Goal: Task Accomplishment & Management: Manage account settings

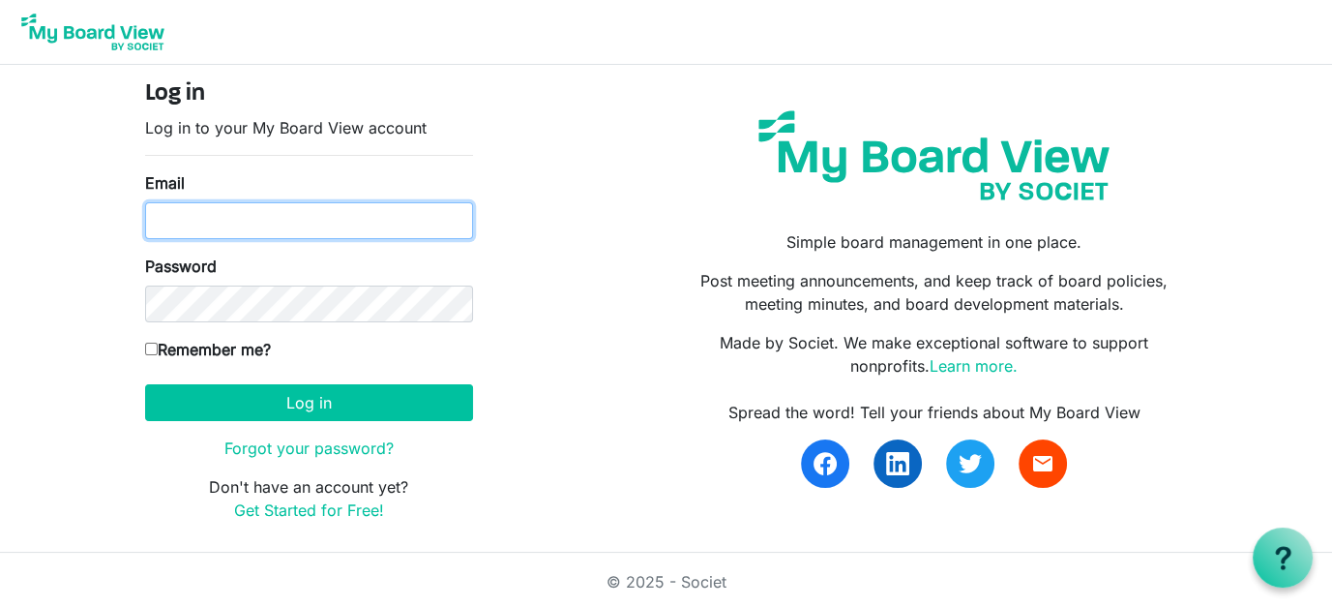
click at [271, 214] on input "Email" at bounding box center [309, 220] width 328 height 37
type input "[EMAIL_ADDRESS][DOMAIN_NAME]"
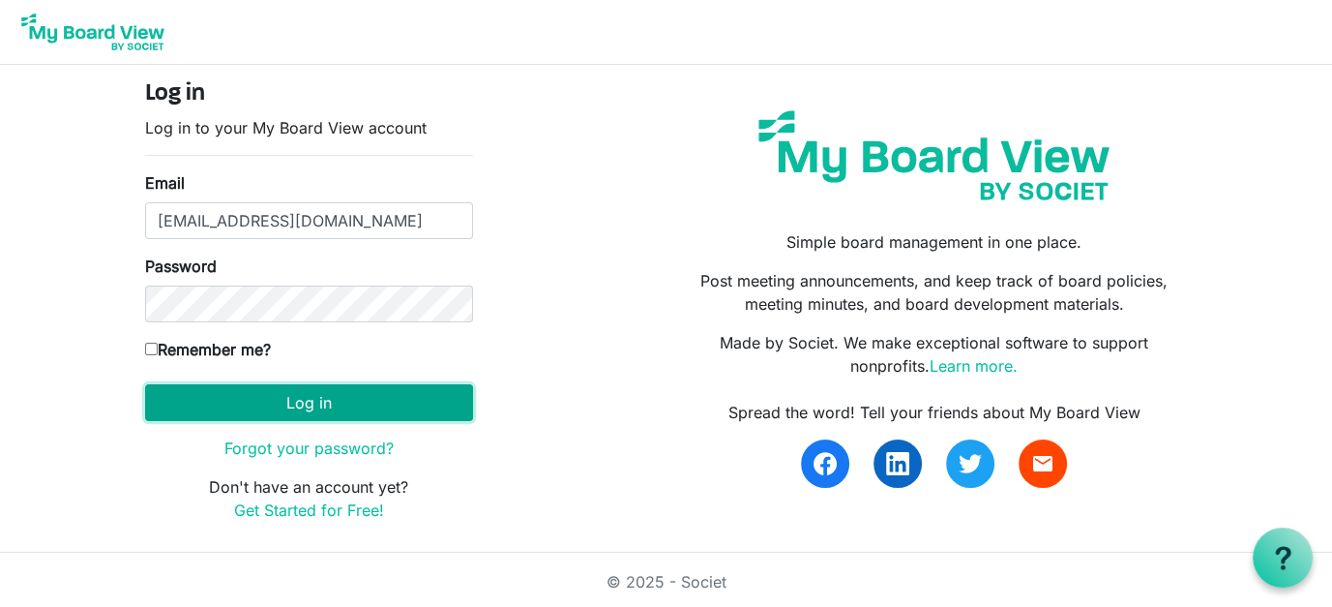
click at [299, 392] on button "Log in" at bounding box center [309, 402] width 328 height 37
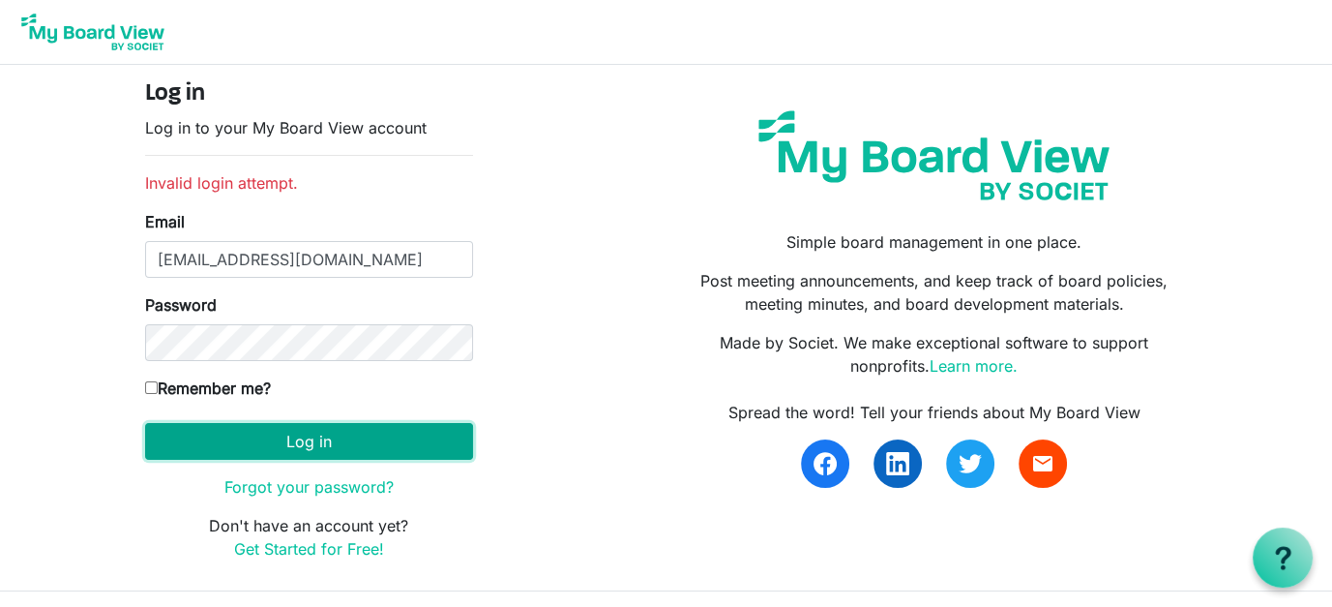
click at [254, 425] on button "Log in" at bounding box center [309, 441] width 328 height 37
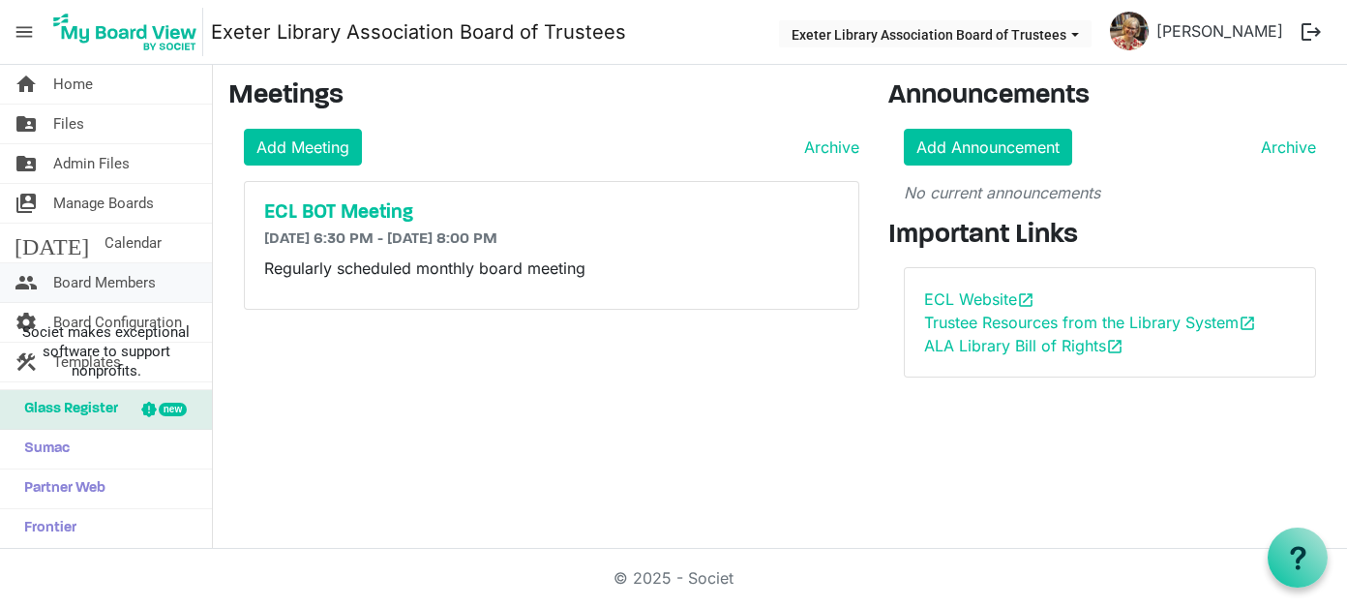
click at [117, 275] on span "Board Members" at bounding box center [104, 282] width 103 height 39
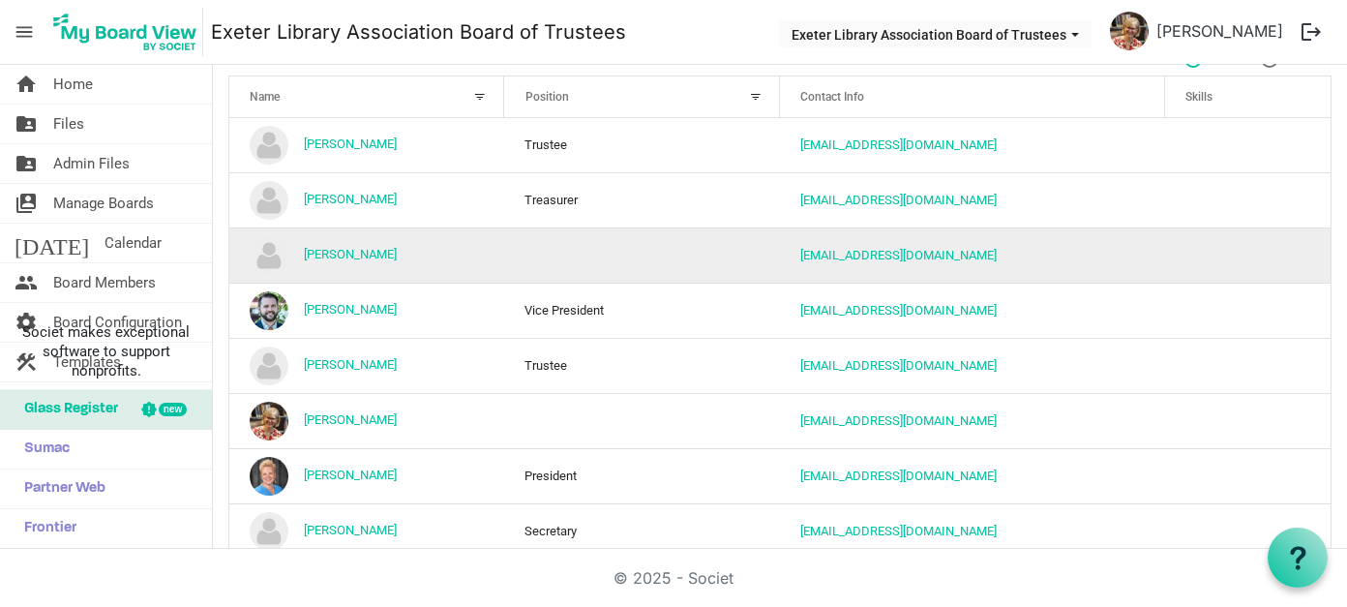
scroll to position [194, 0]
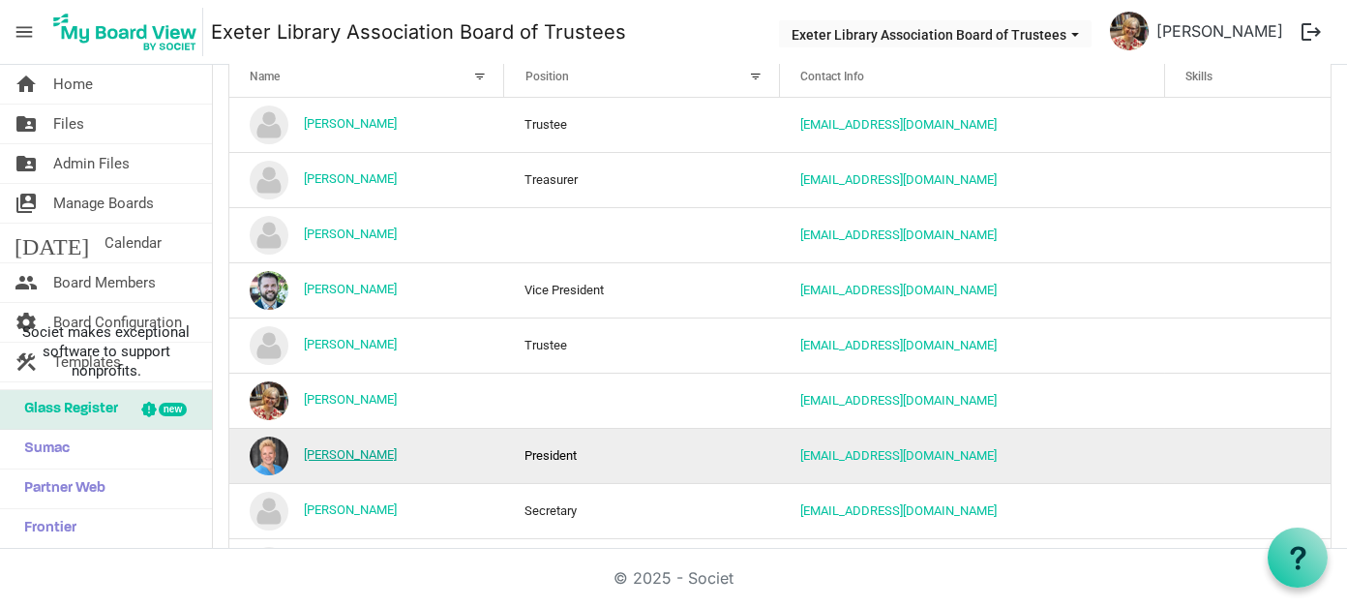
click at [353, 448] on link "Laura Biancone" at bounding box center [350, 454] width 93 height 15
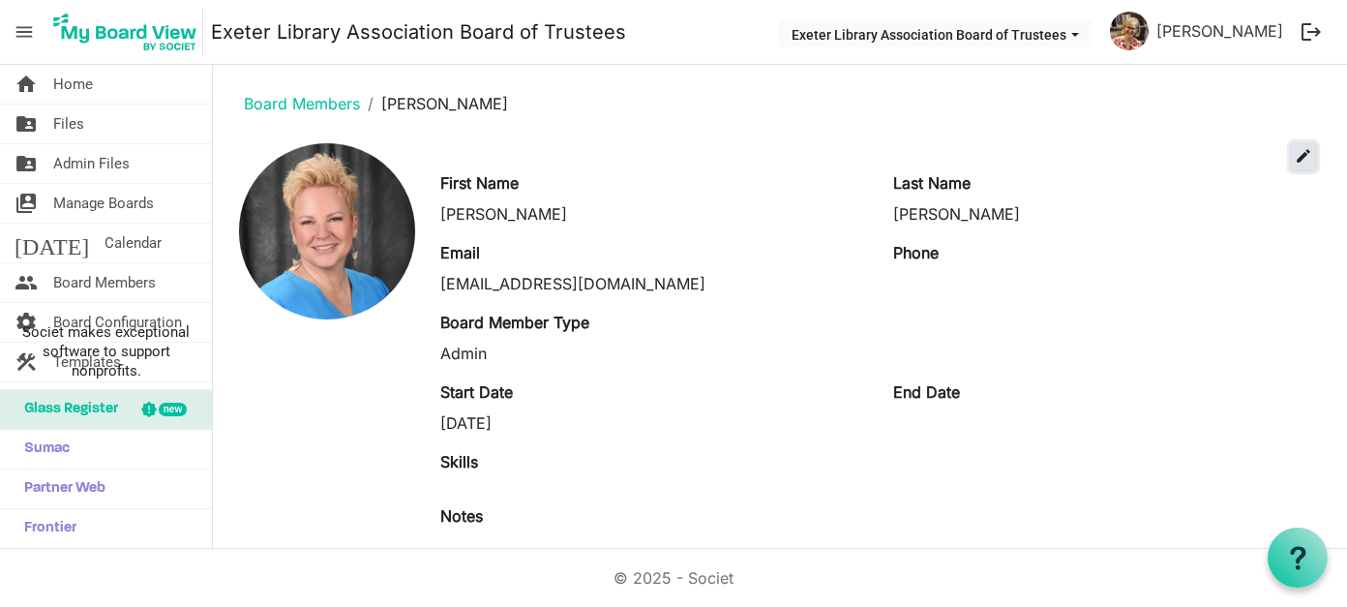
click at [1295, 153] on span "edit" at bounding box center [1303, 155] width 17 height 17
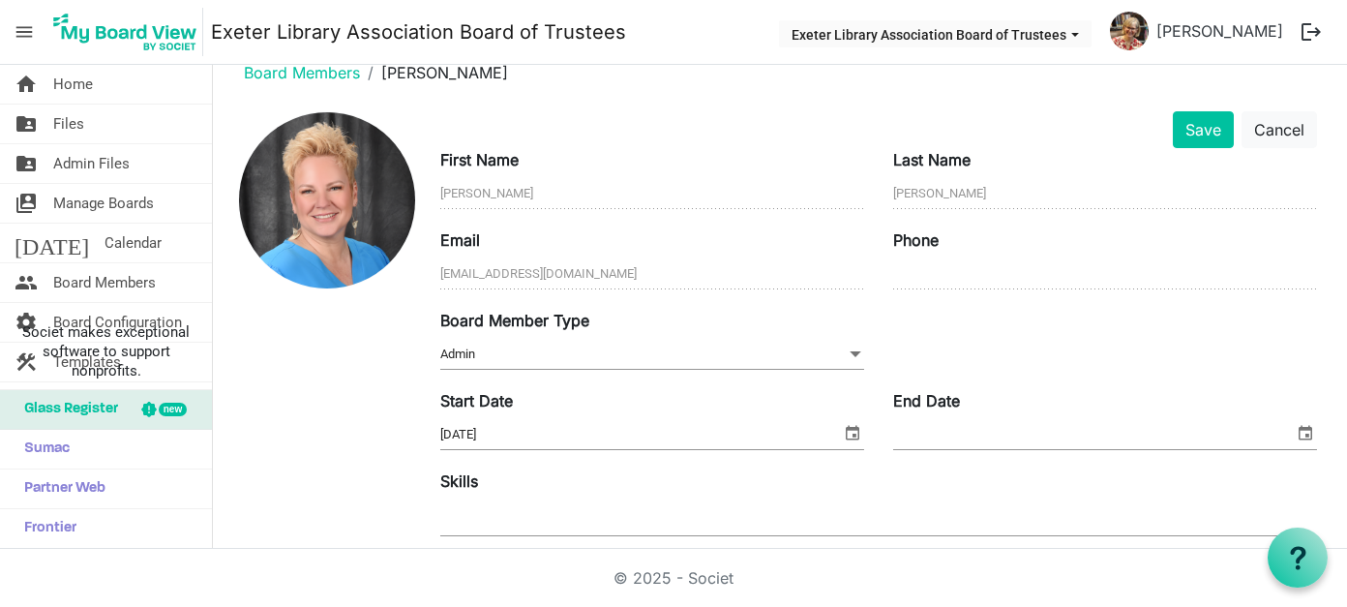
scroll to position [2, 0]
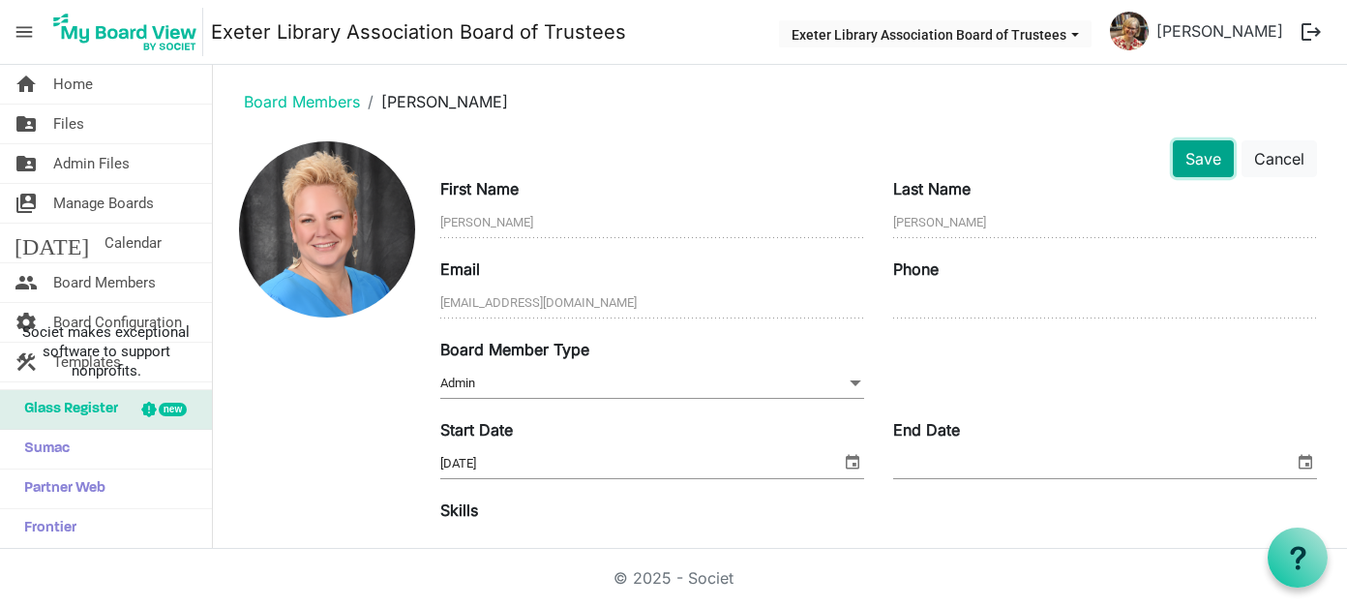
click at [1198, 152] on button "Save" at bounding box center [1203, 158] width 61 height 37
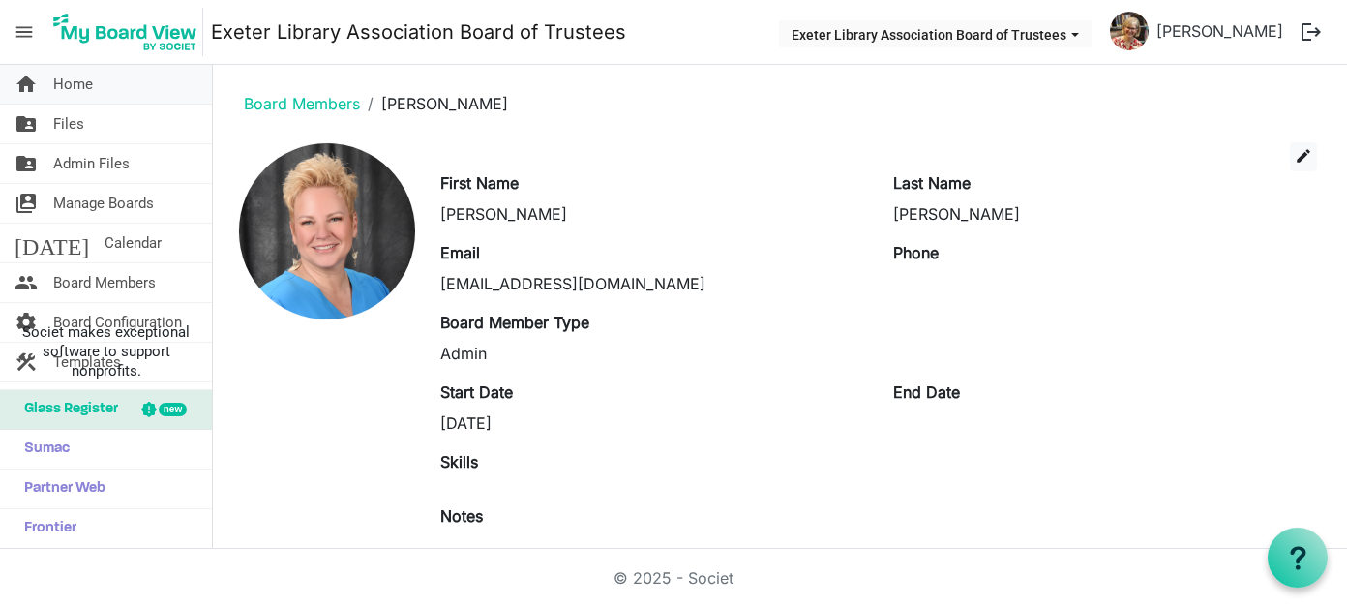
drag, startPoint x: 75, startPoint y: 81, endPoint x: 96, endPoint y: 86, distance: 20.9
click at [75, 81] on span "Home" at bounding box center [73, 84] width 40 height 39
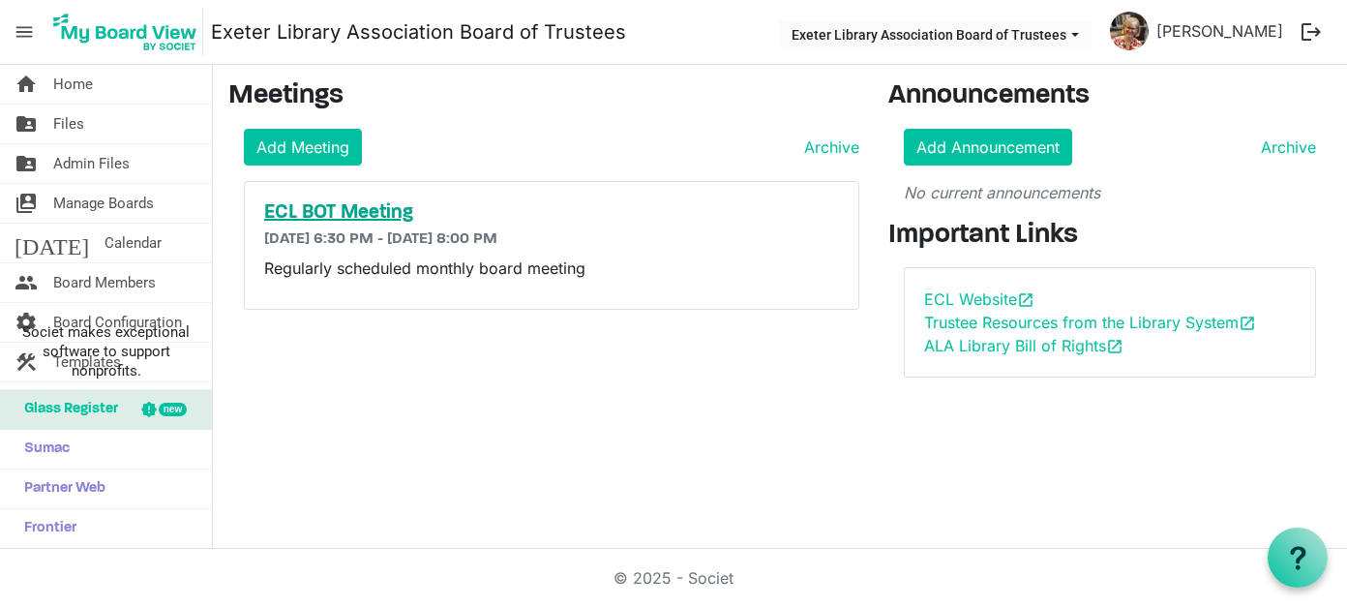
click at [323, 203] on h5 "ECL BOT Meeting" at bounding box center [552, 212] width 576 height 23
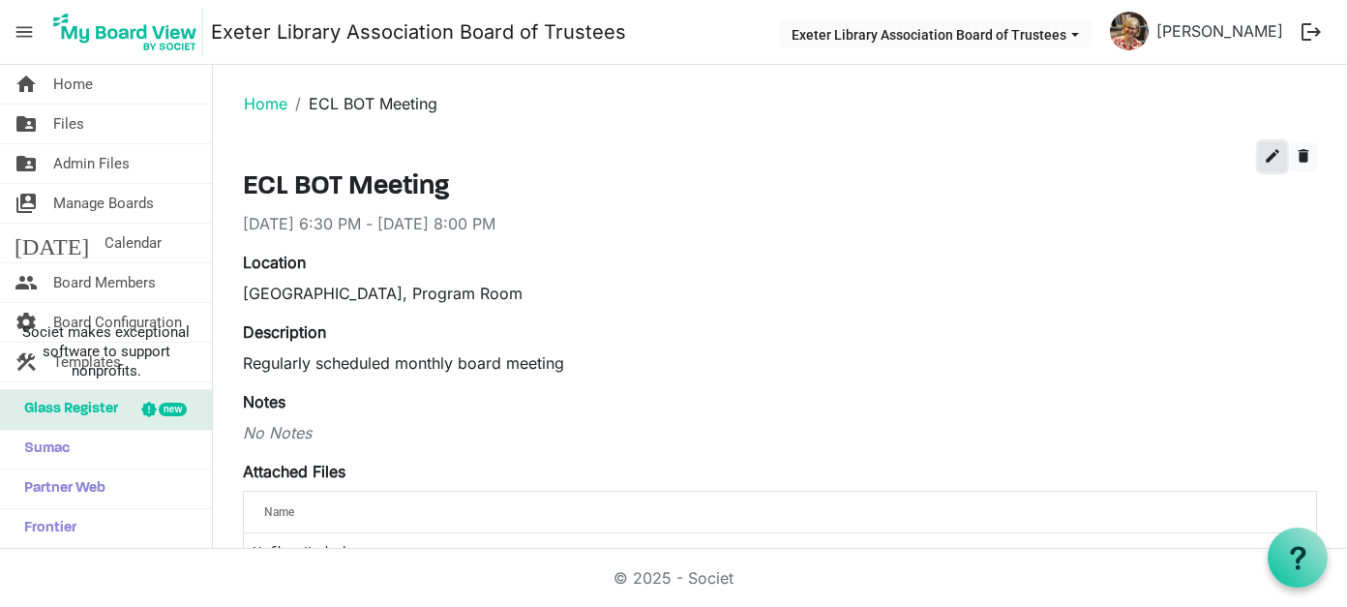
click at [1264, 155] on span "edit" at bounding box center [1272, 155] width 17 height 17
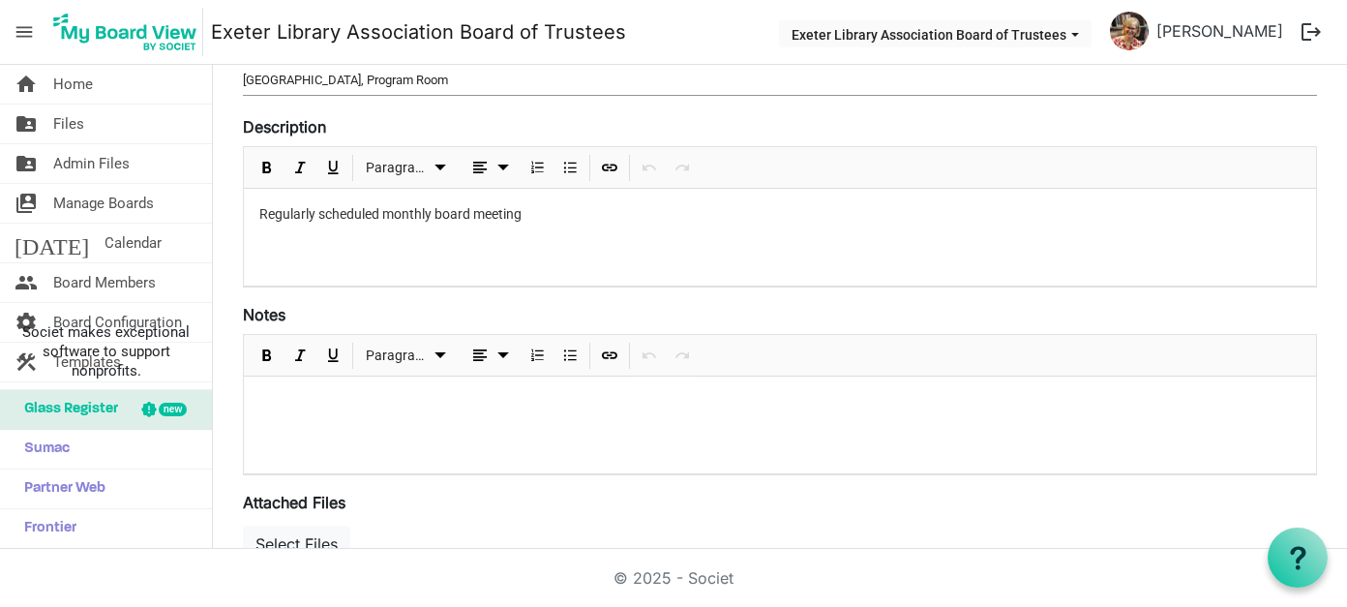
scroll to position [387, 0]
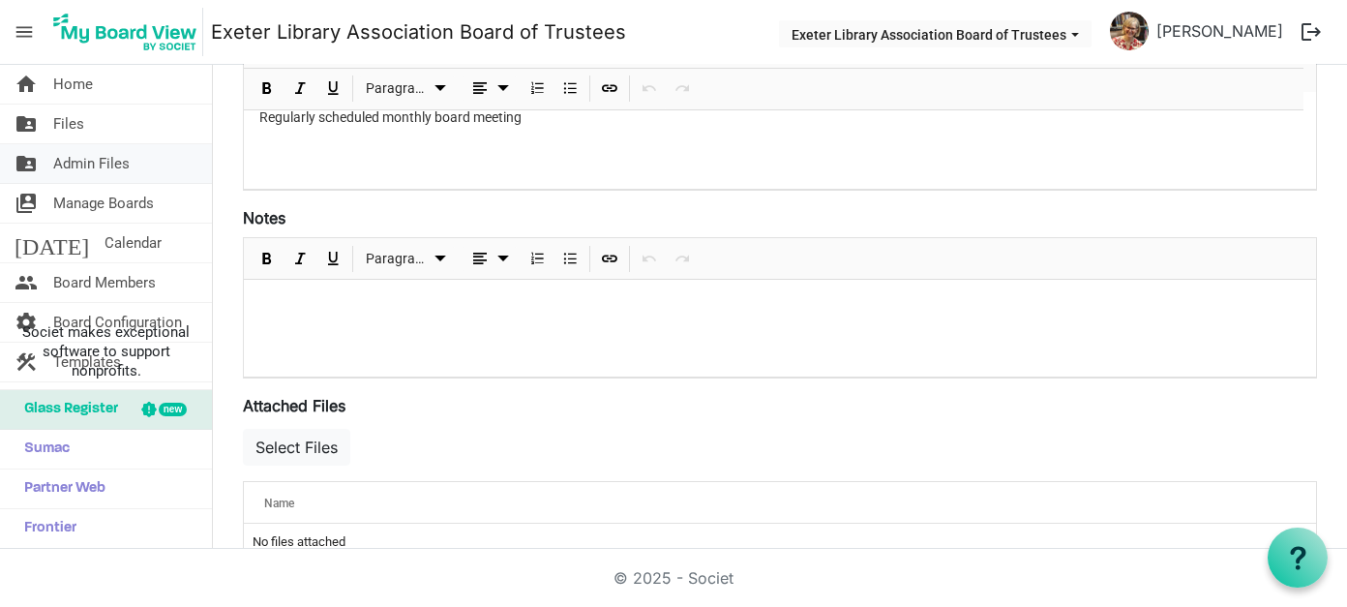
click at [87, 158] on span "Admin Files" at bounding box center [91, 163] width 76 height 39
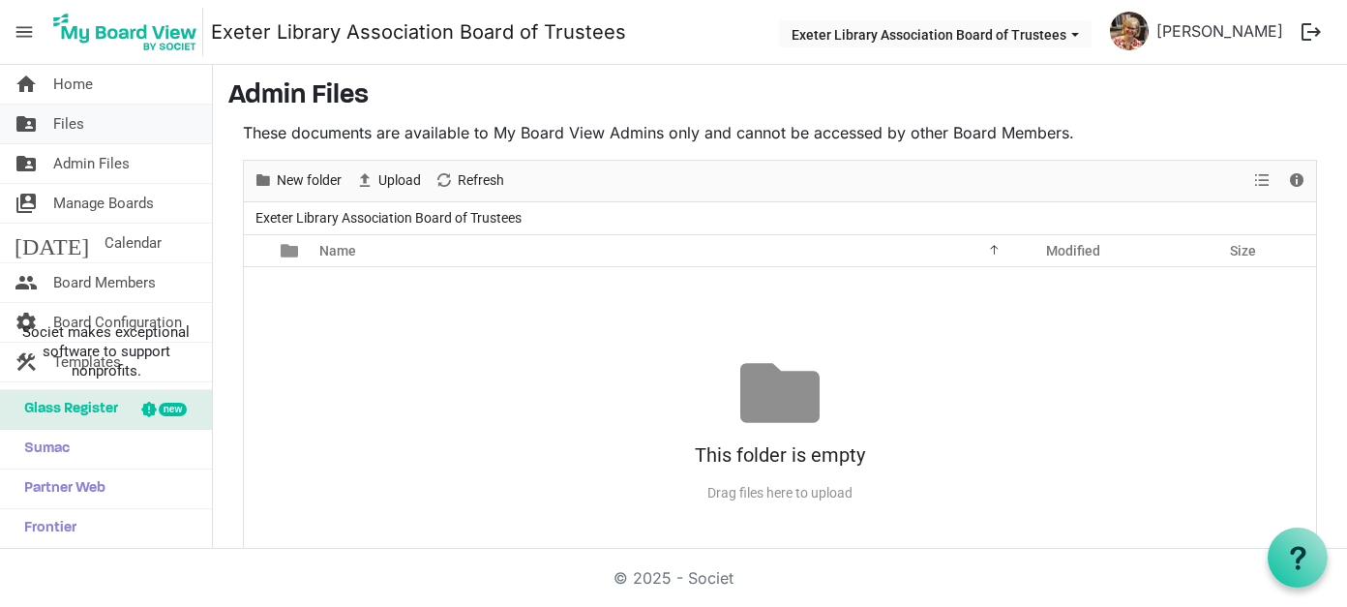
click at [55, 127] on span "Files" at bounding box center [68, 124] width 31 height 39
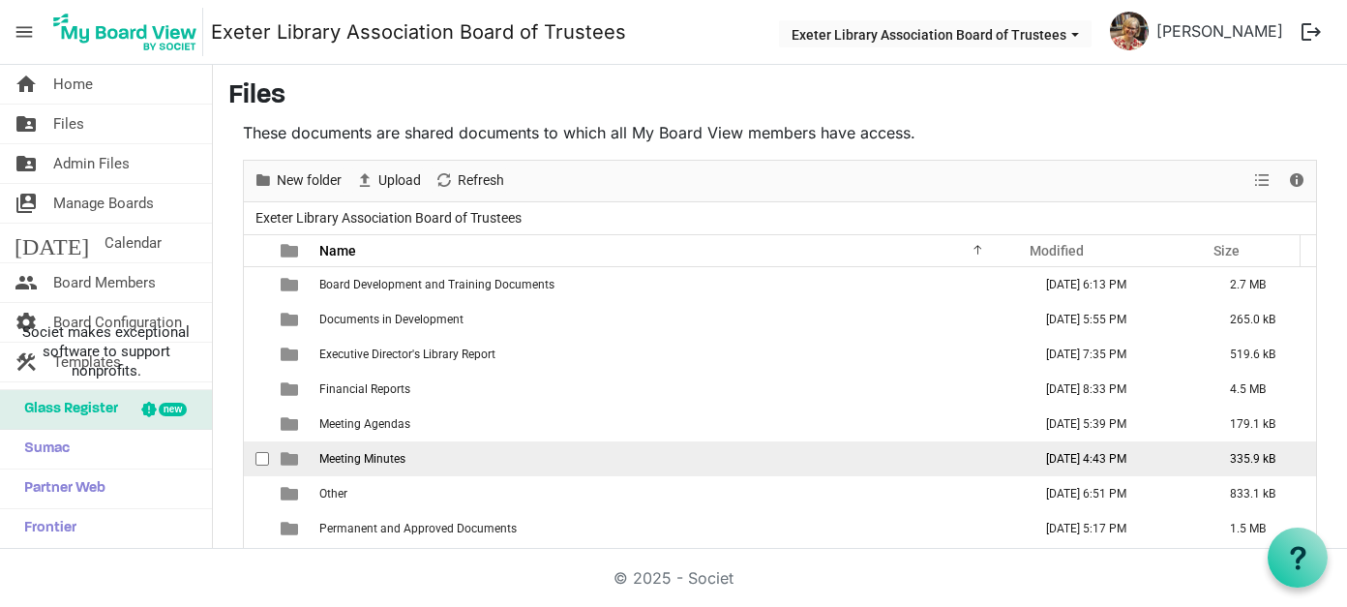
click at [393, 457] on span "Meeting Minutes" at bounding box center [362, 459] width 86 height 14
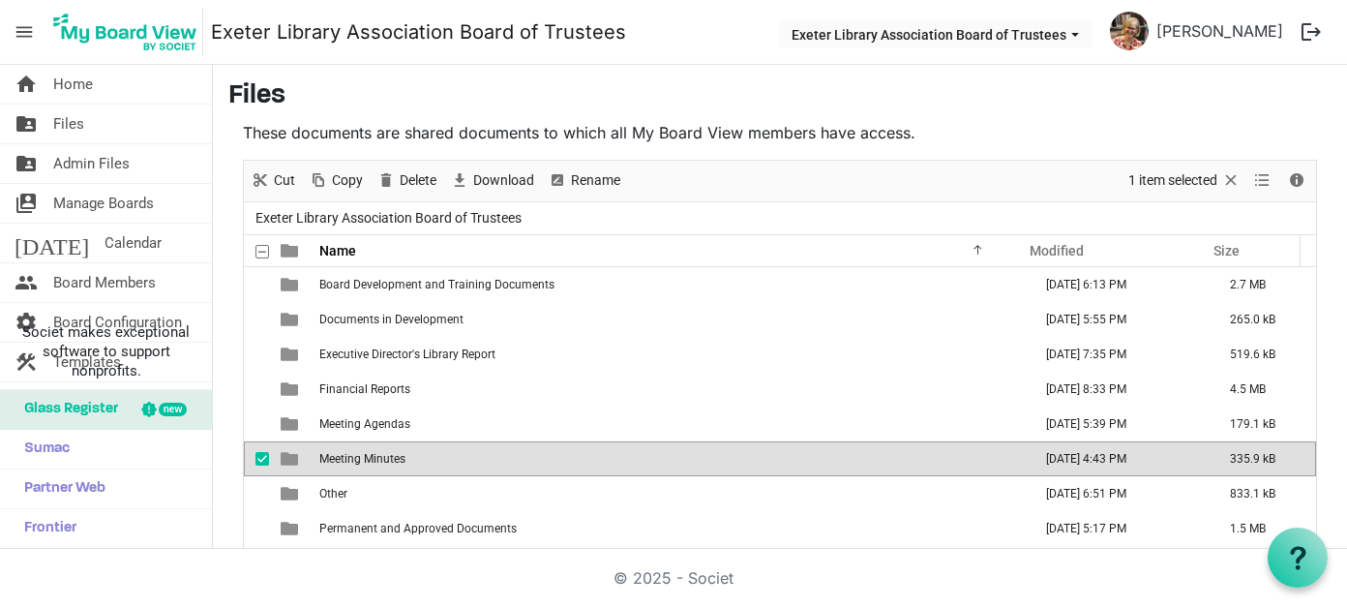
click at [393, 457] on span "Meeting Minutes" at bounding box center [362, 459] width 86 height 14
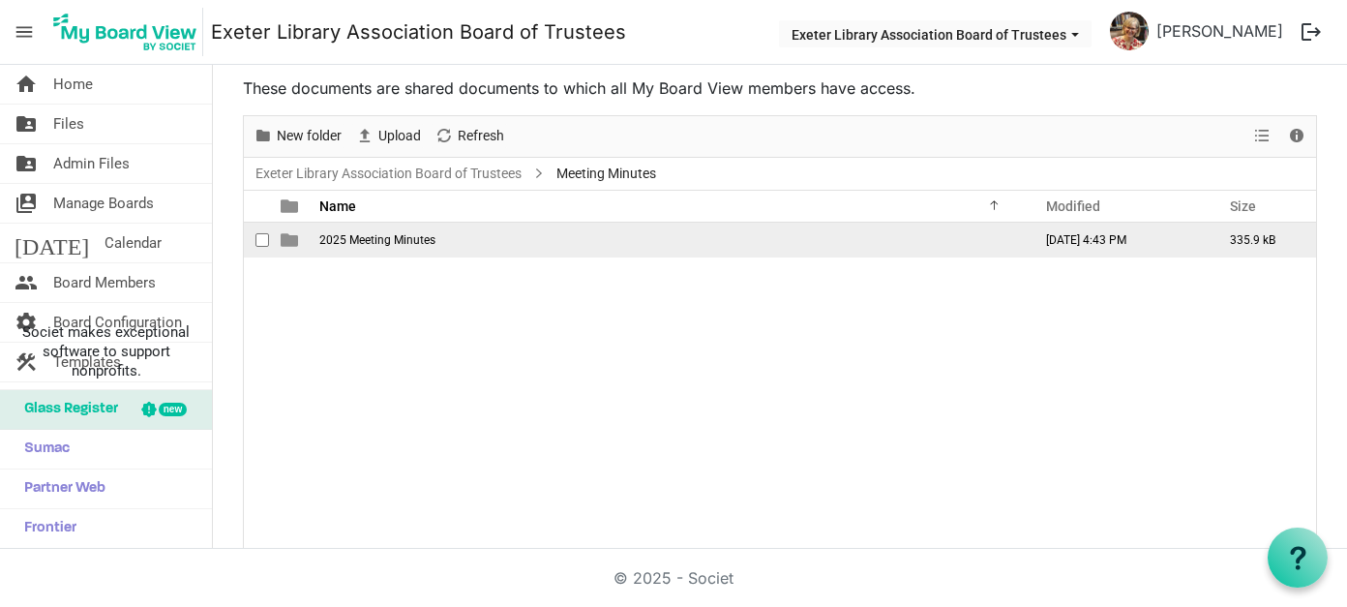
click at [370, 244] on span "2025 Meeting Minutes" at bounding box center [377, 240] width 116 height 14
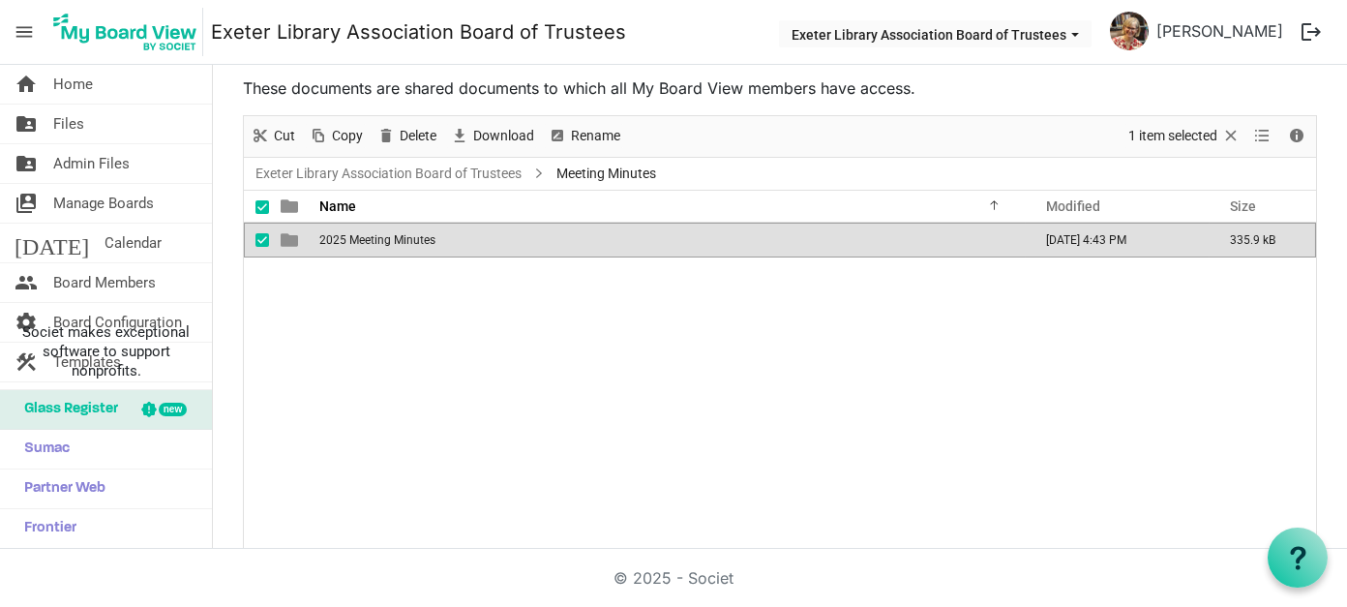
click at [370, 244] on span "2025 Meeting Minutes" at bounding box center [377, 240] width 116 height 14
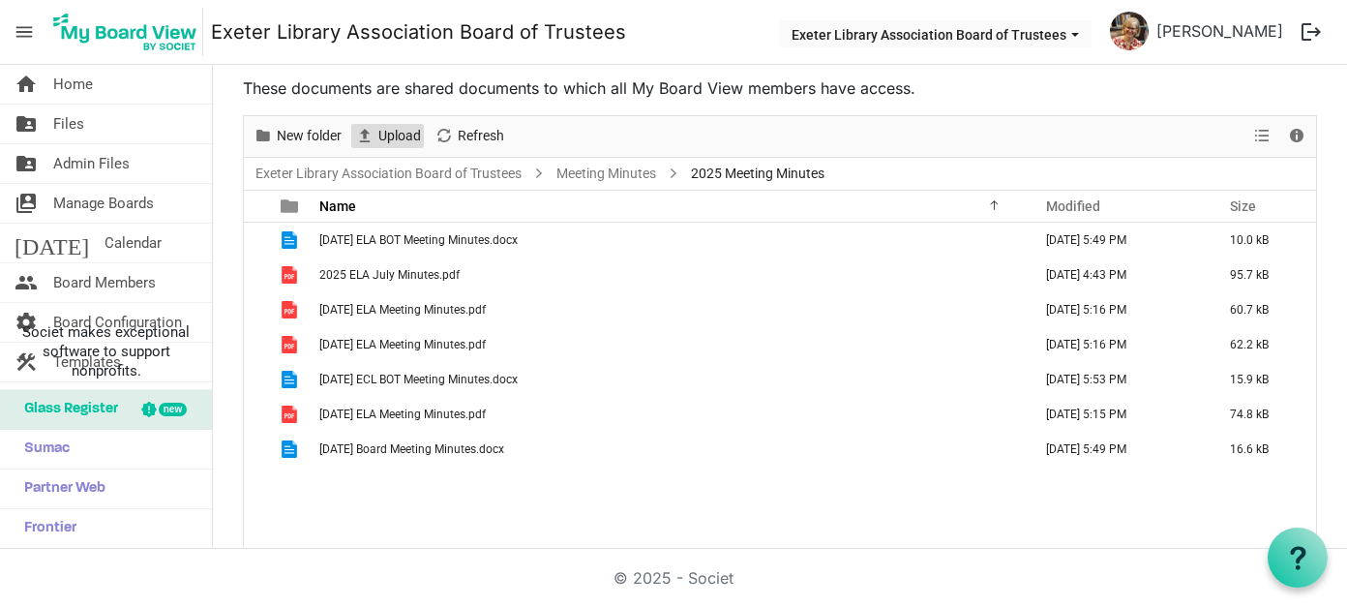
click at [386, 135] on span "Upload" at bounding box center [399, 136] width 46 height 24
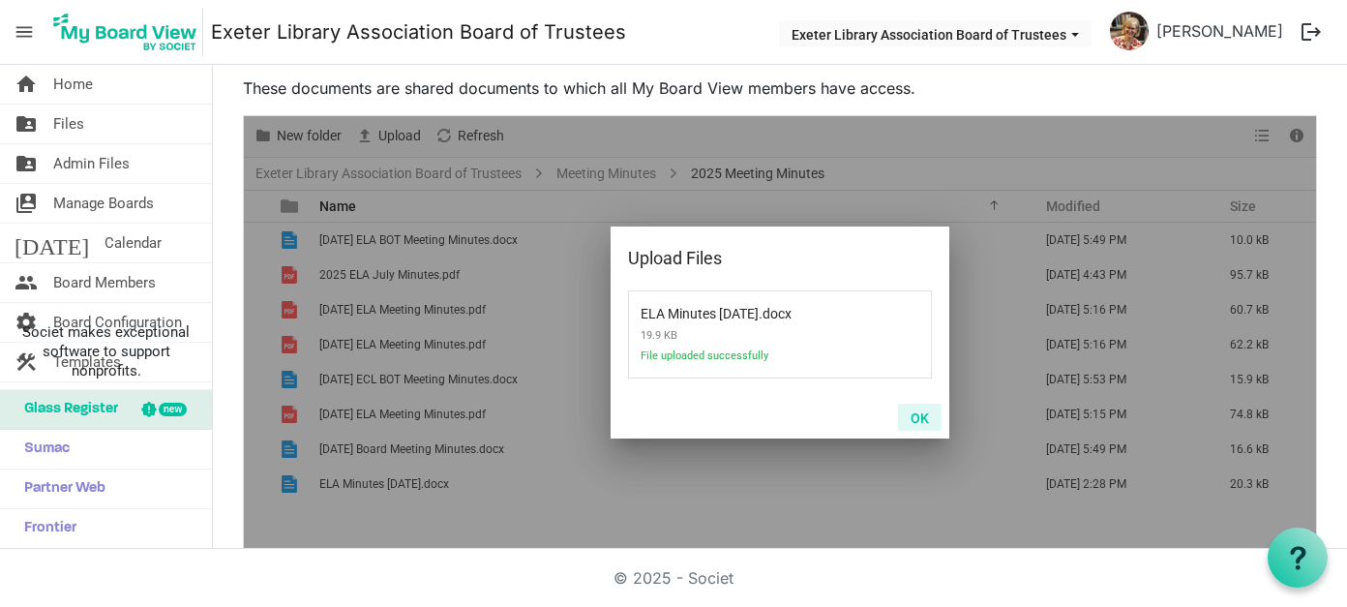
click at [912, 415] on button "OK" at bounding box center [920, 417] width 44 height 27
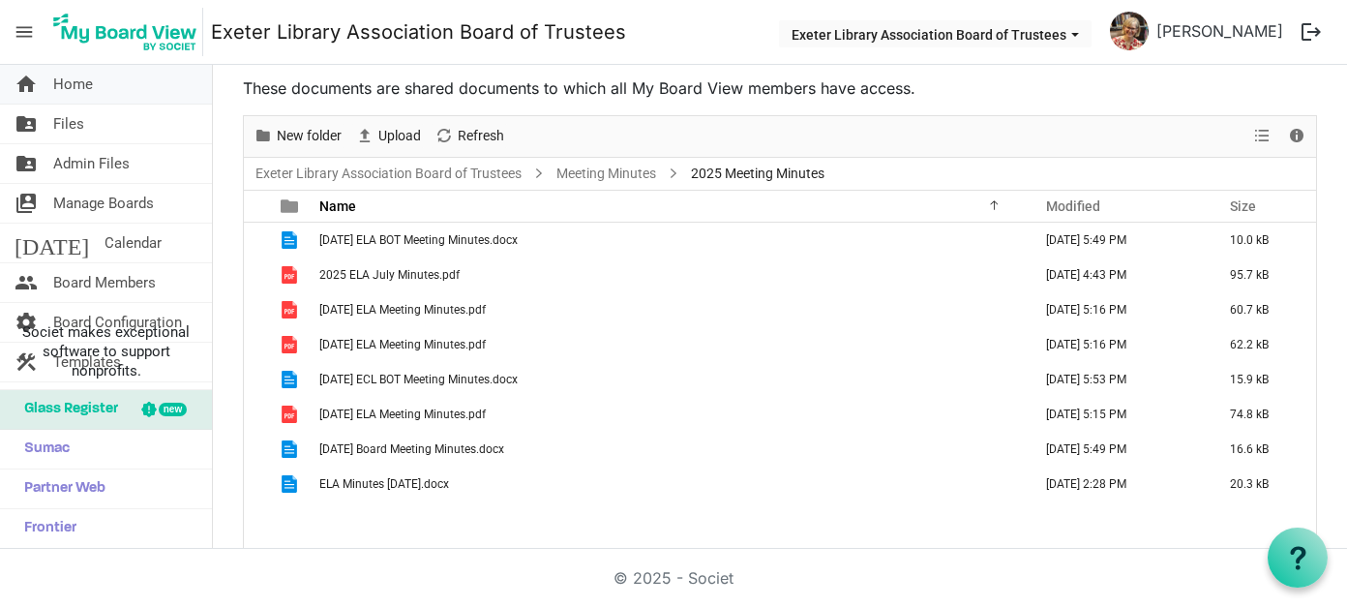
click at [72, 86] on span "Home" at bounding box center [73, 84] width 40 height 39
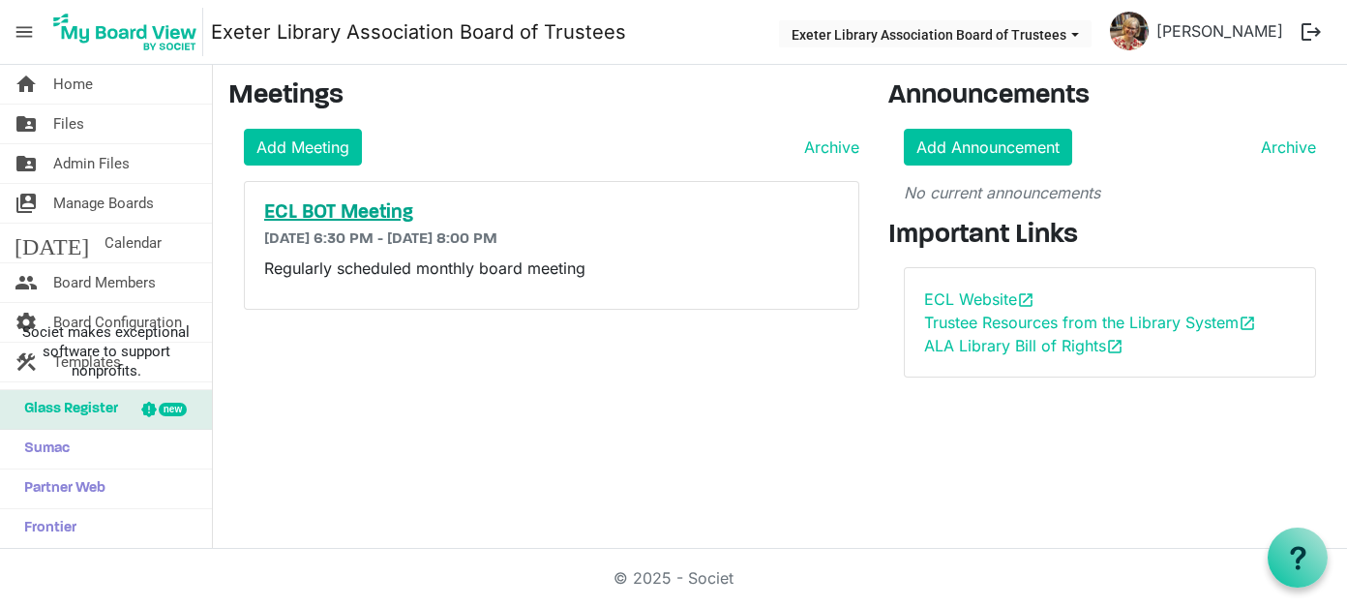
click at [378, 211] on h5 "ECL BOT Meeting" at bounding box center [552, 212] width 576 height 23
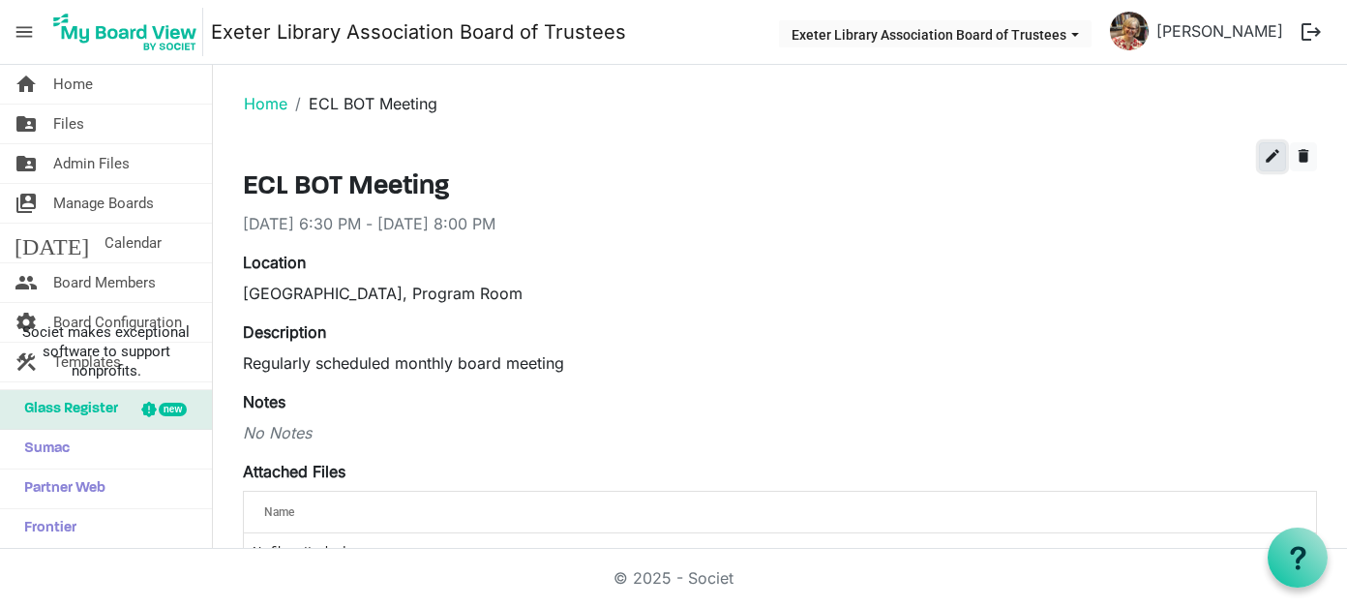
click at [1264, 150] on span "edit" at bounding box center [1272, 155] width 17 height 17
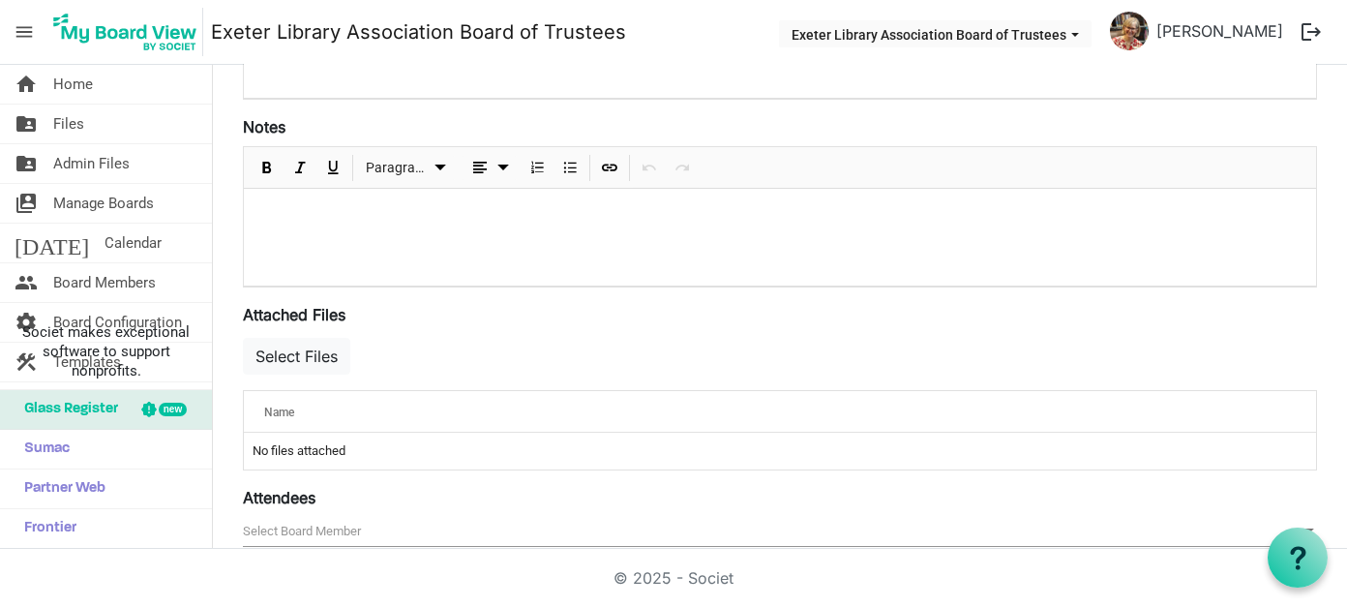
scroll to position [484, 0]
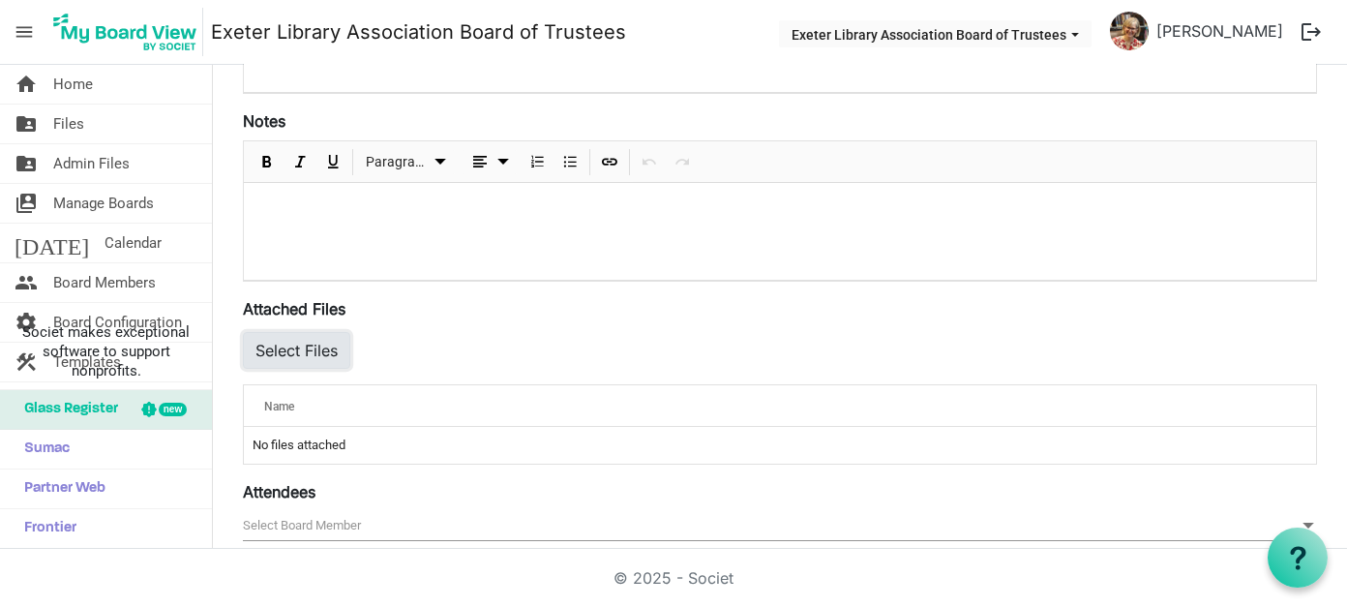
click at [311, 349] on button "Select Files" at bounding box center [296, 350] width 107 height 37
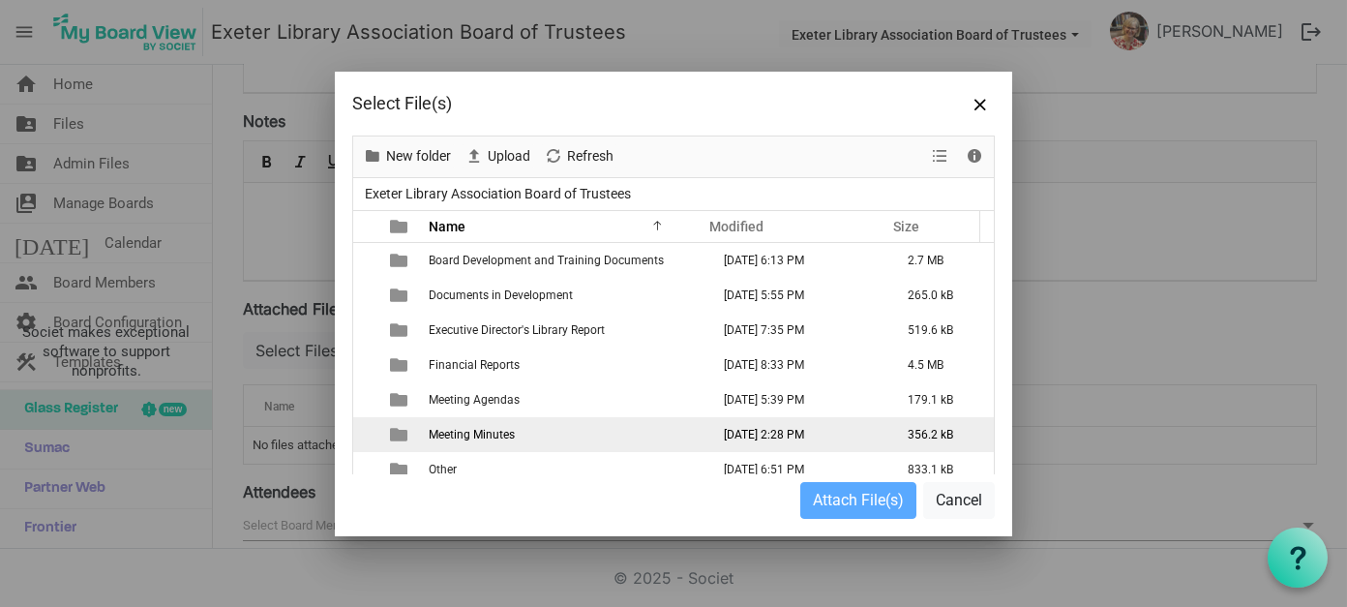
click at [509, 435] on span "Meeting Minutes" at bounding box center [472, 435] width 86 height 14
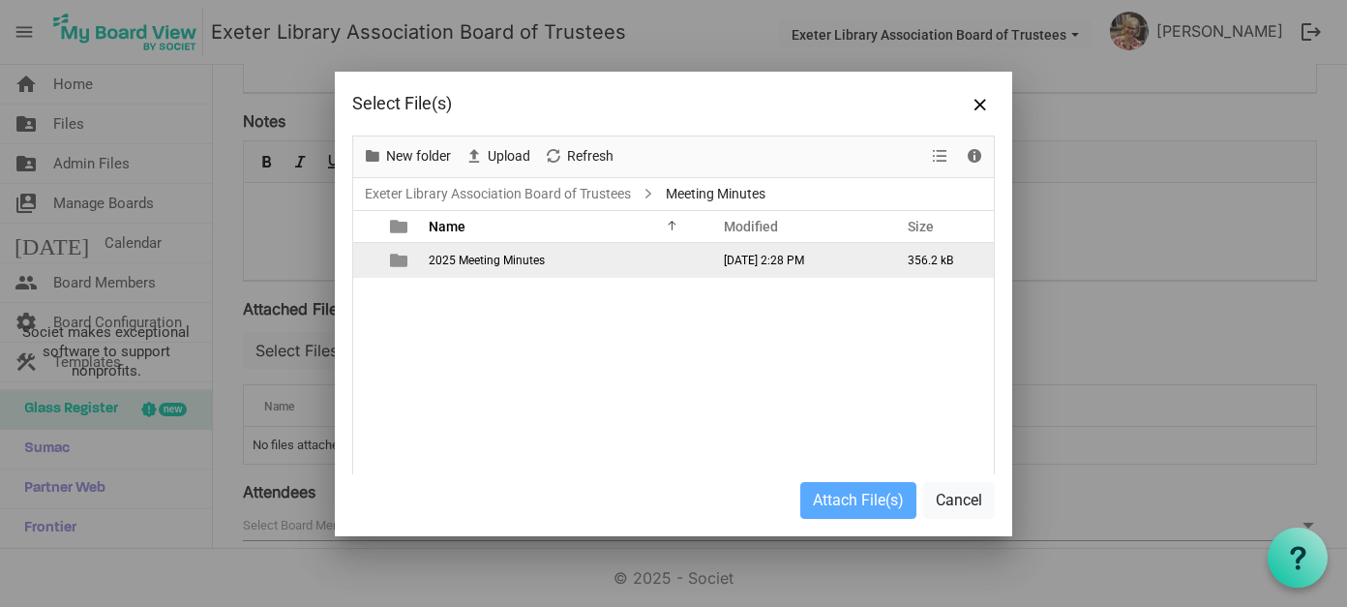
click at [511, 250] on td "2025 Meeting Minutes" at bounding box center [563, 260] width 281 height 35
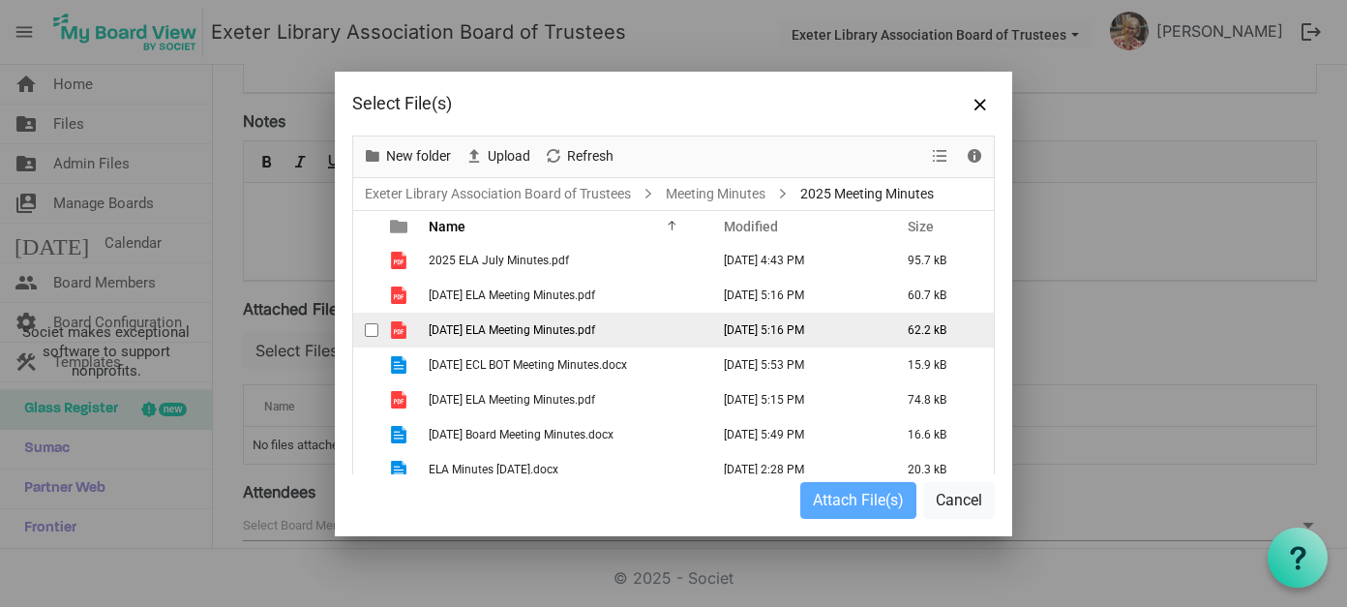
scroll to position [46, 0]
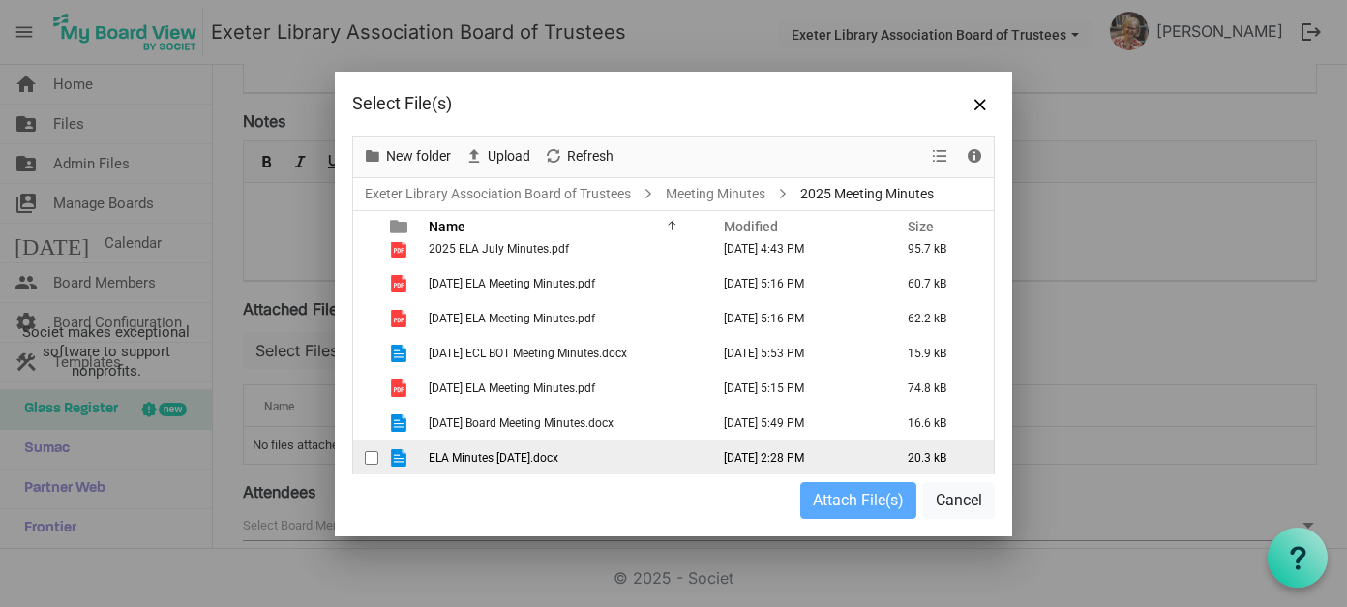
click at [517, 458] on span "ELA Minutes [DATE].docx" at bounding box center [494, 458] width 130 height 14
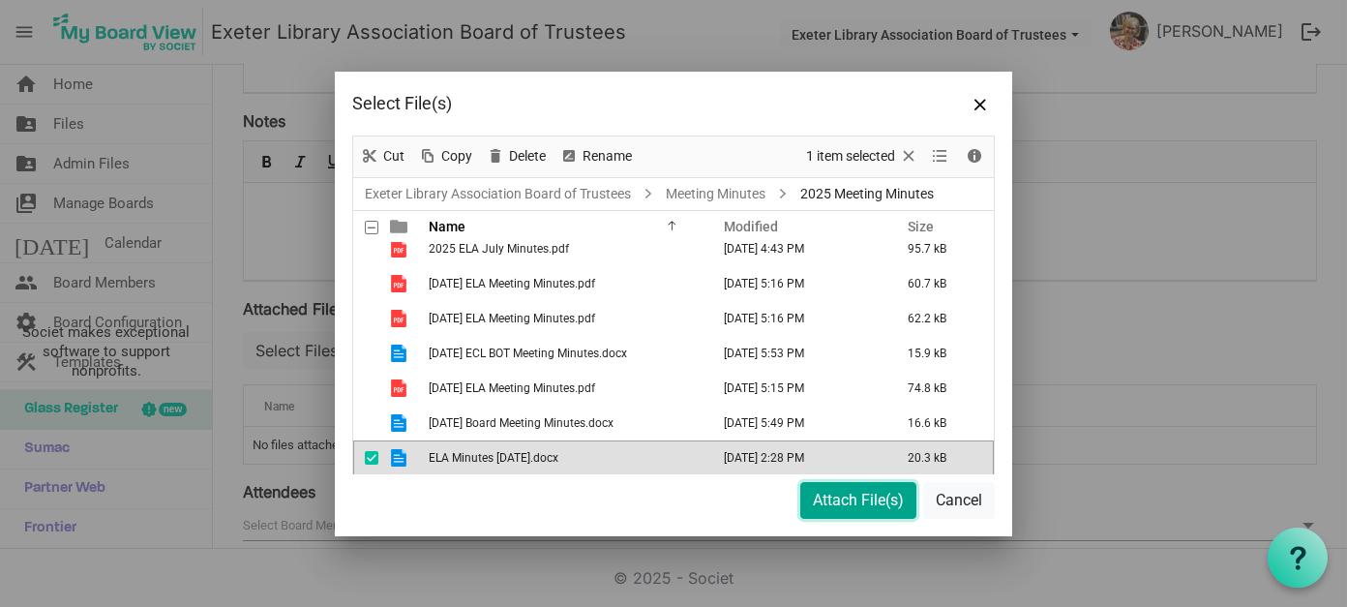
click at [860, 500] on button "Attach File(s)" at bounding box center [858, 500] width 116 height 37
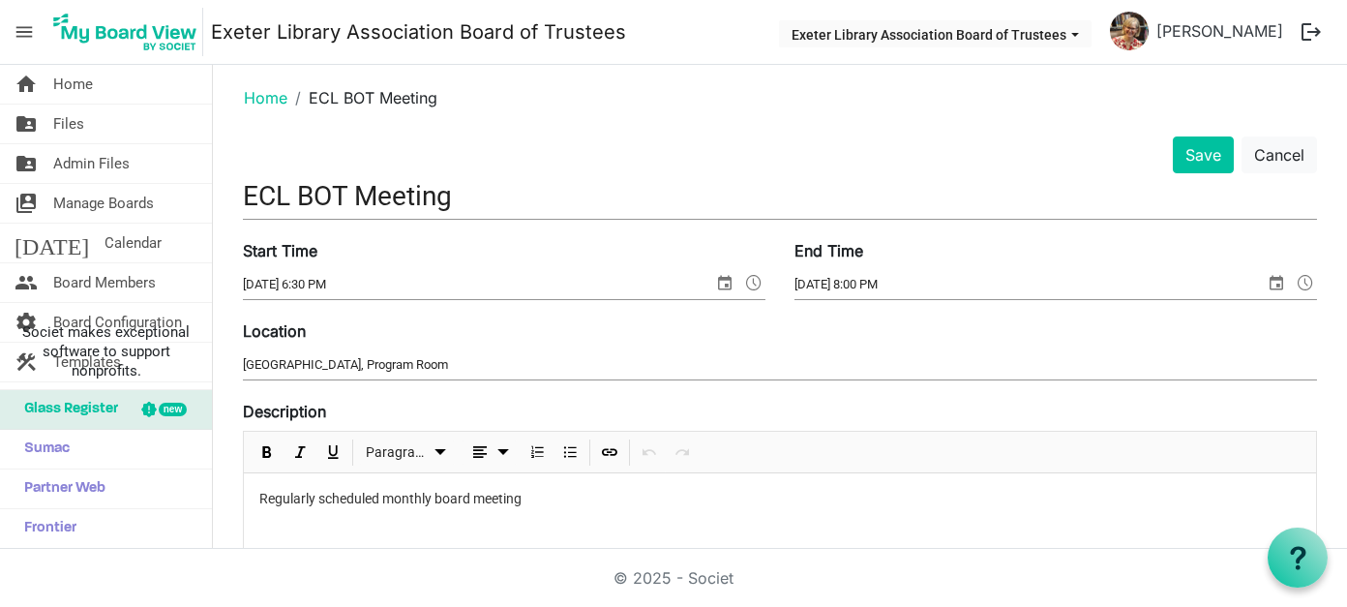
scroll to position [0, 0]
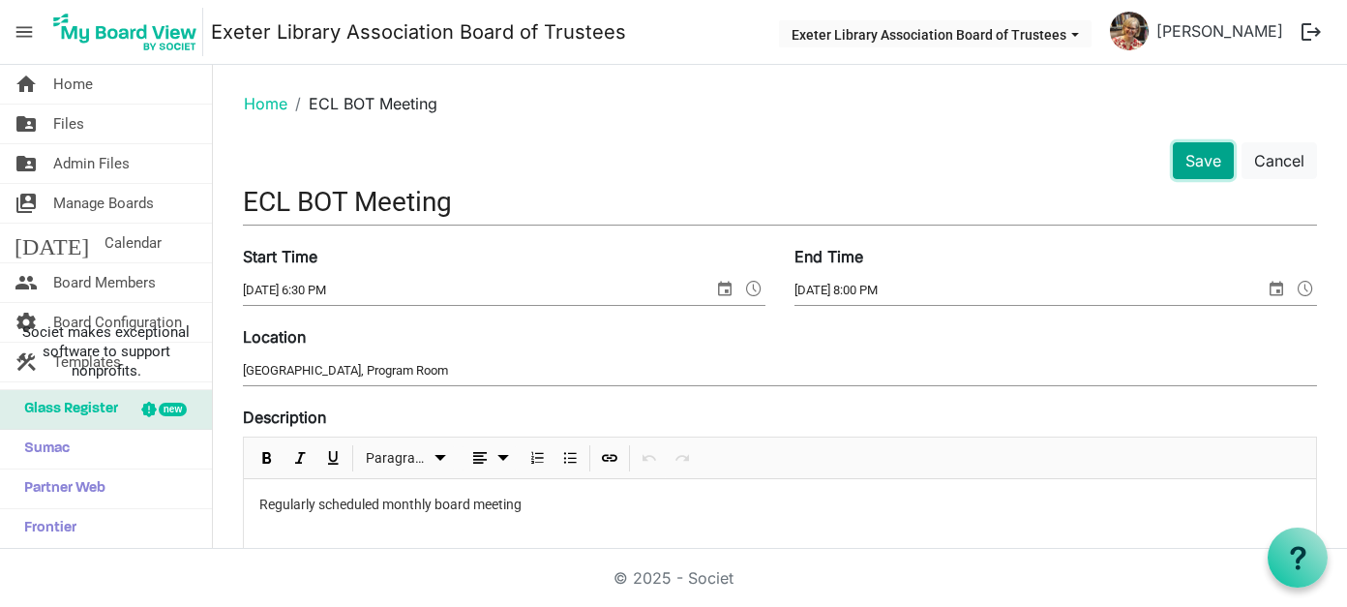
click at [1186, 161] on button "Save" at bounding box center [1203, 160] width 61 height 37
